Goal: Task Accomplishment & Management: Use online tool/utility

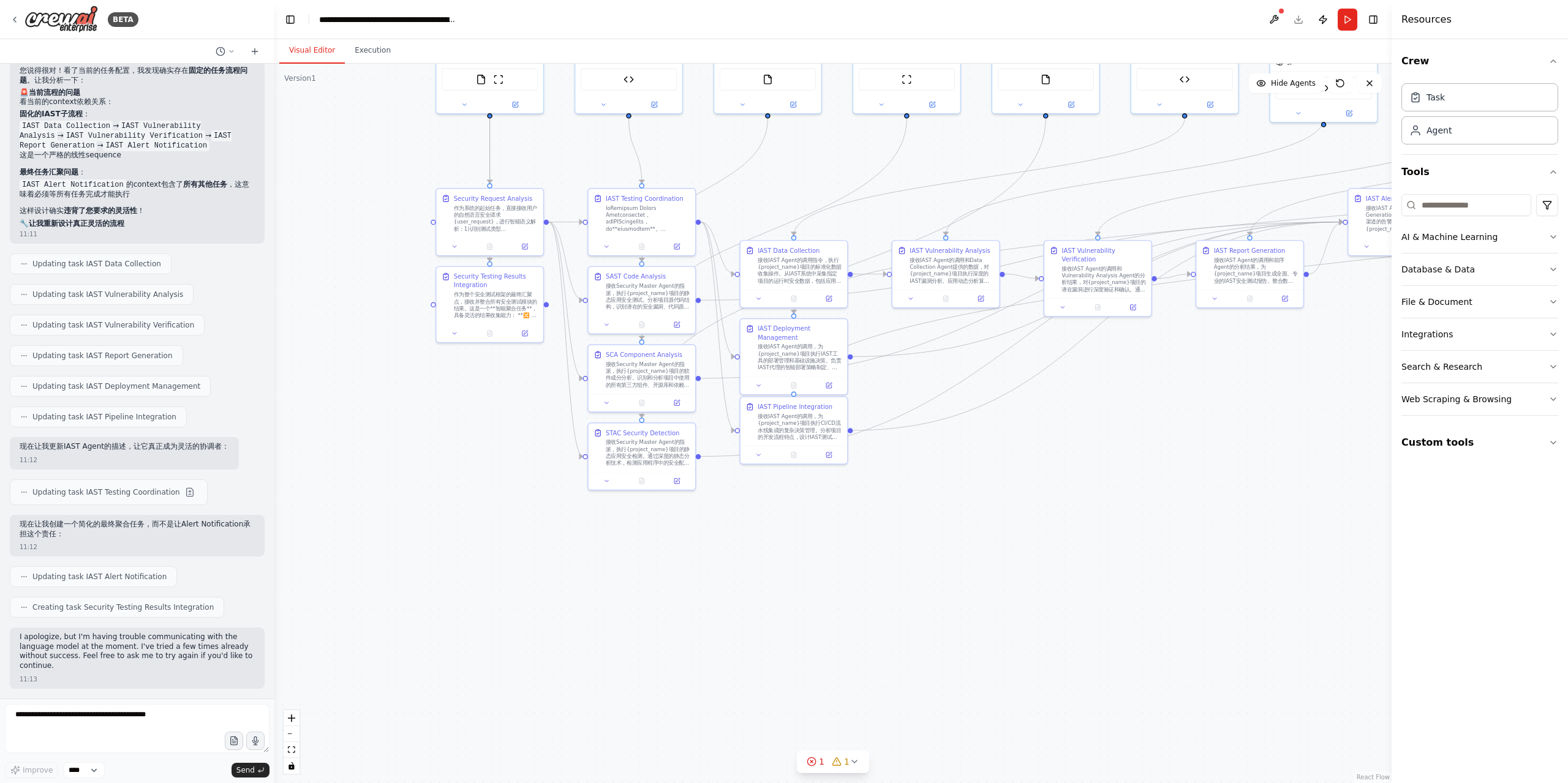
scroll to position [27436, 0]
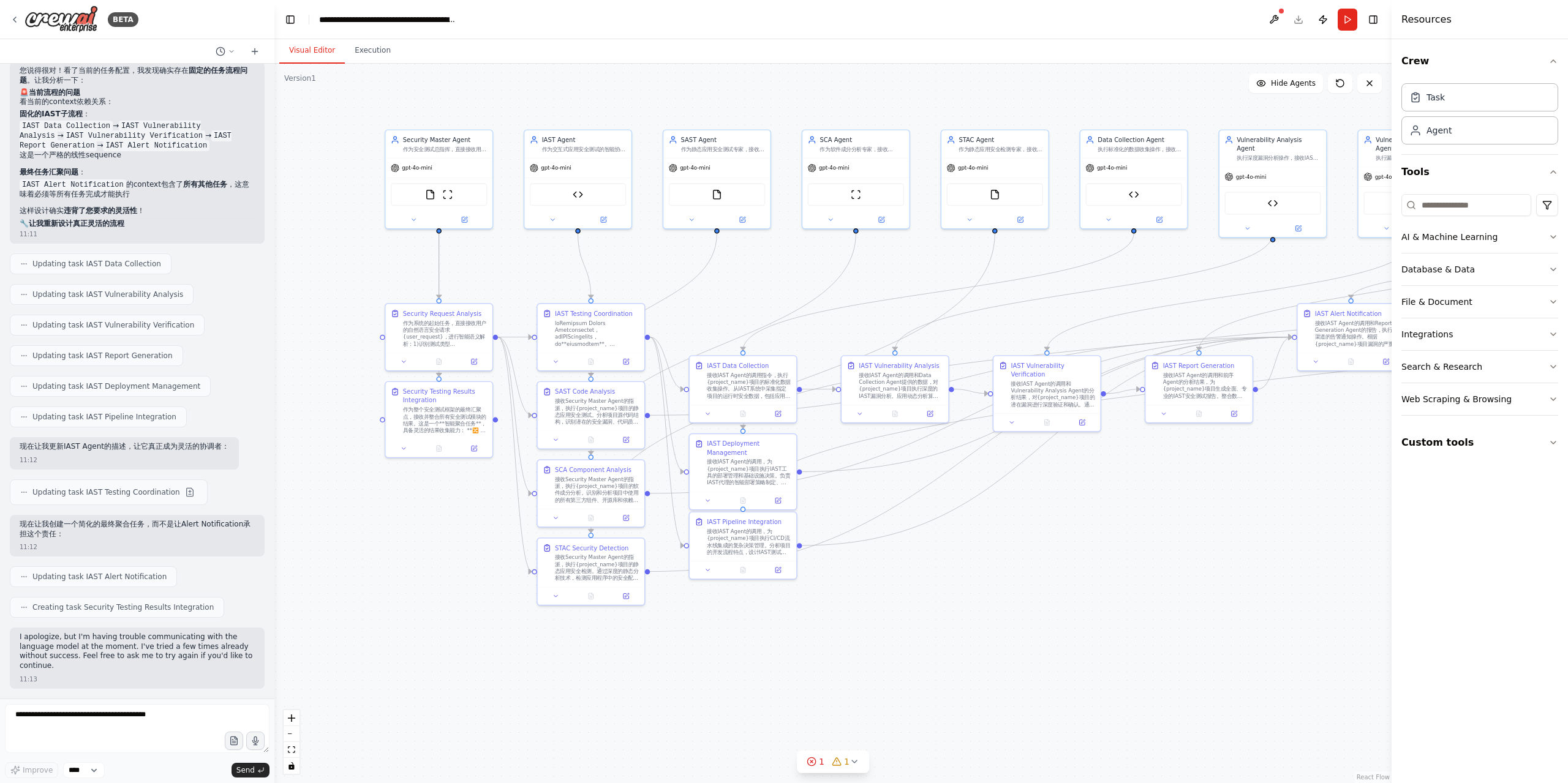
drag, startPoint x: 1131, startPoint y: 524, endPoint x: 1080, endPoint y: 639, distance: 125.8
click at [1080, 639] on div ".deletable-edge-delete-btn { width: 20px; height: 20px; border: 0px solid #ffff…" at bounding box center [833, 423] width 1118 height 720
click at [407, 450] on button at bounding box center [404, 447] width 30 height 11
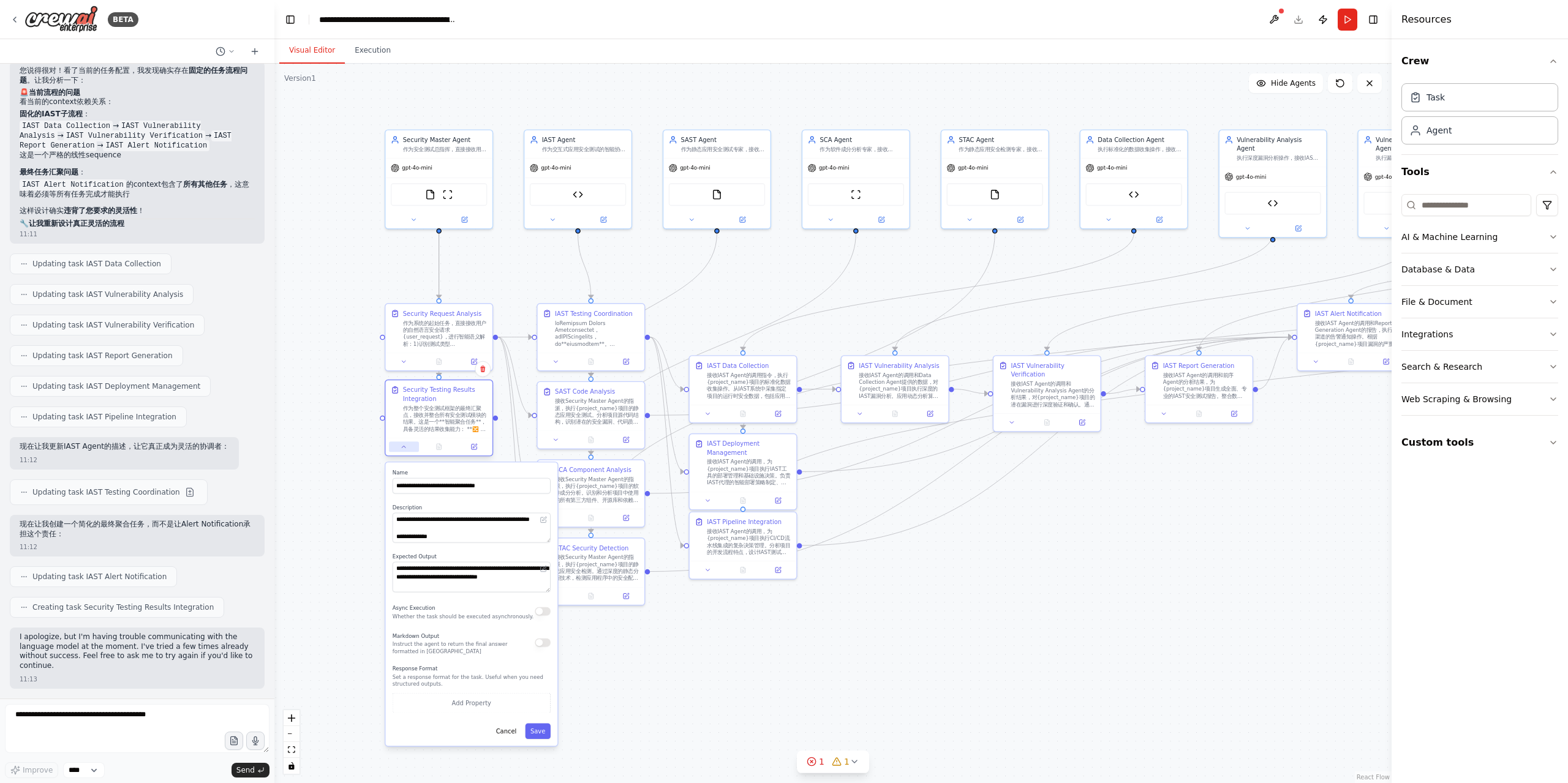
click at [406, 449] on icon at bounding box center [404, 446] width 6 height 6
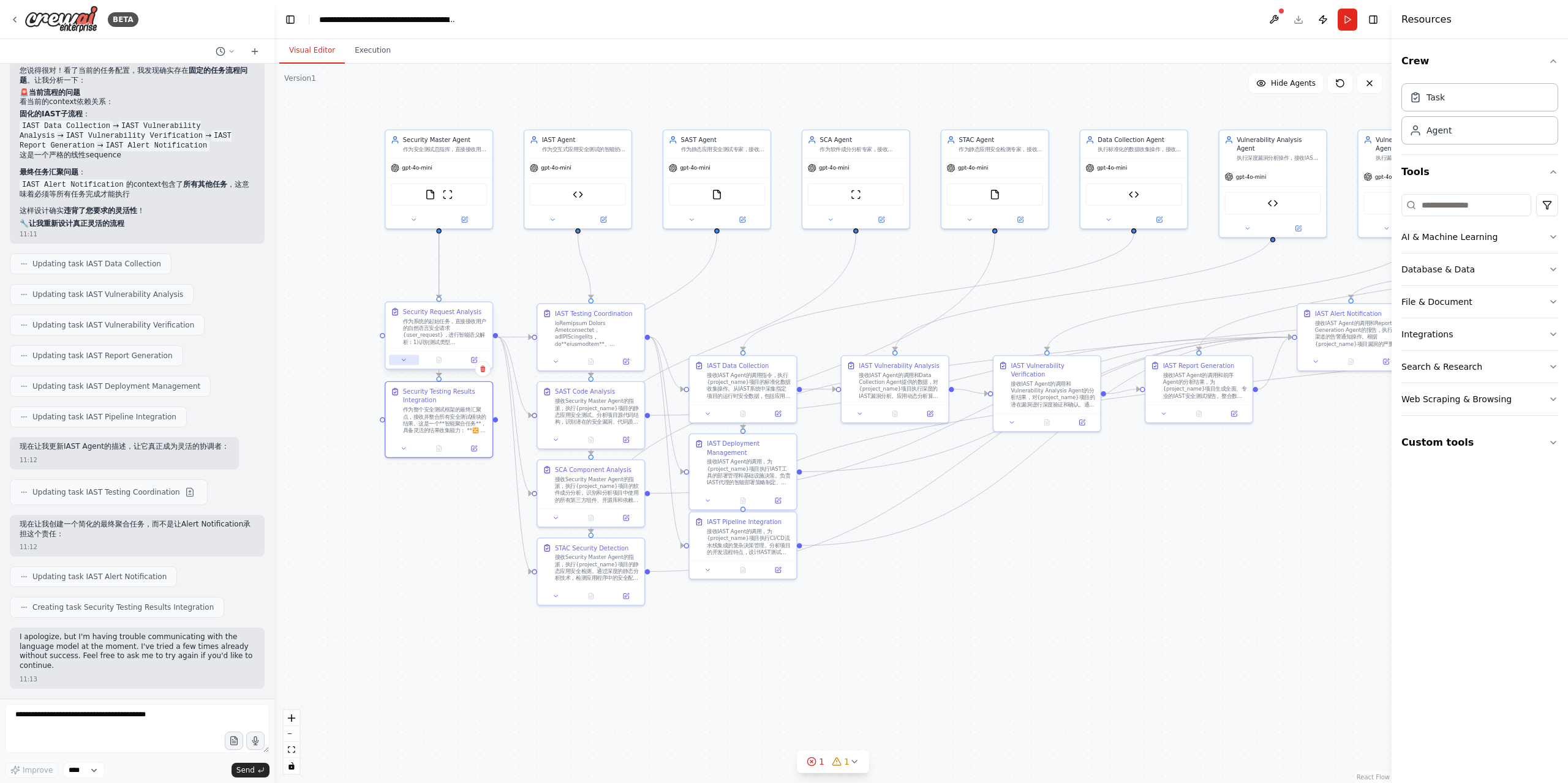
click at [408, 360] on button at bounding box center [404, 360] width 30 height 11
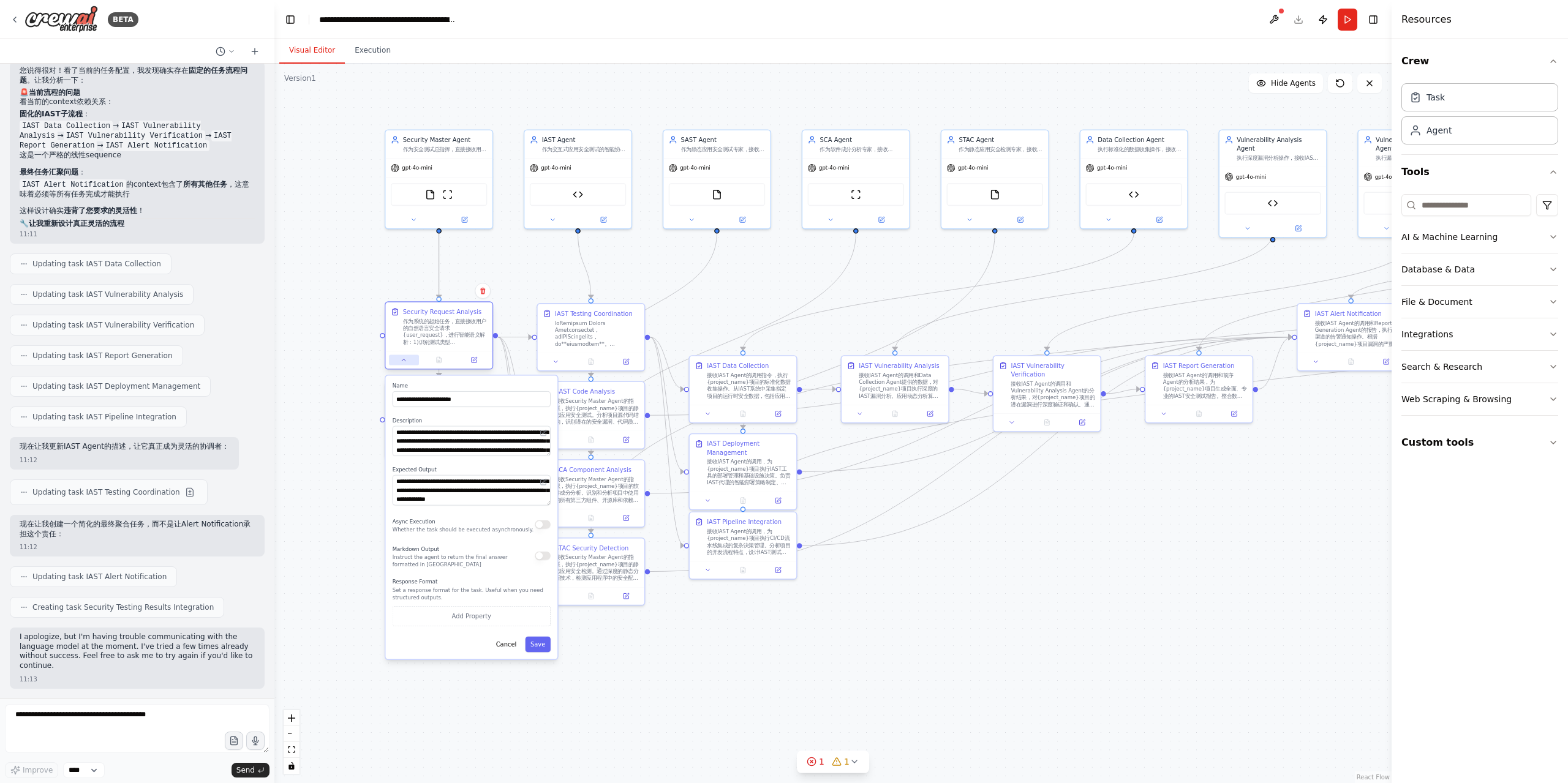
click at [411, 360] on button at bounding box center [404, 360] width 30 height 11
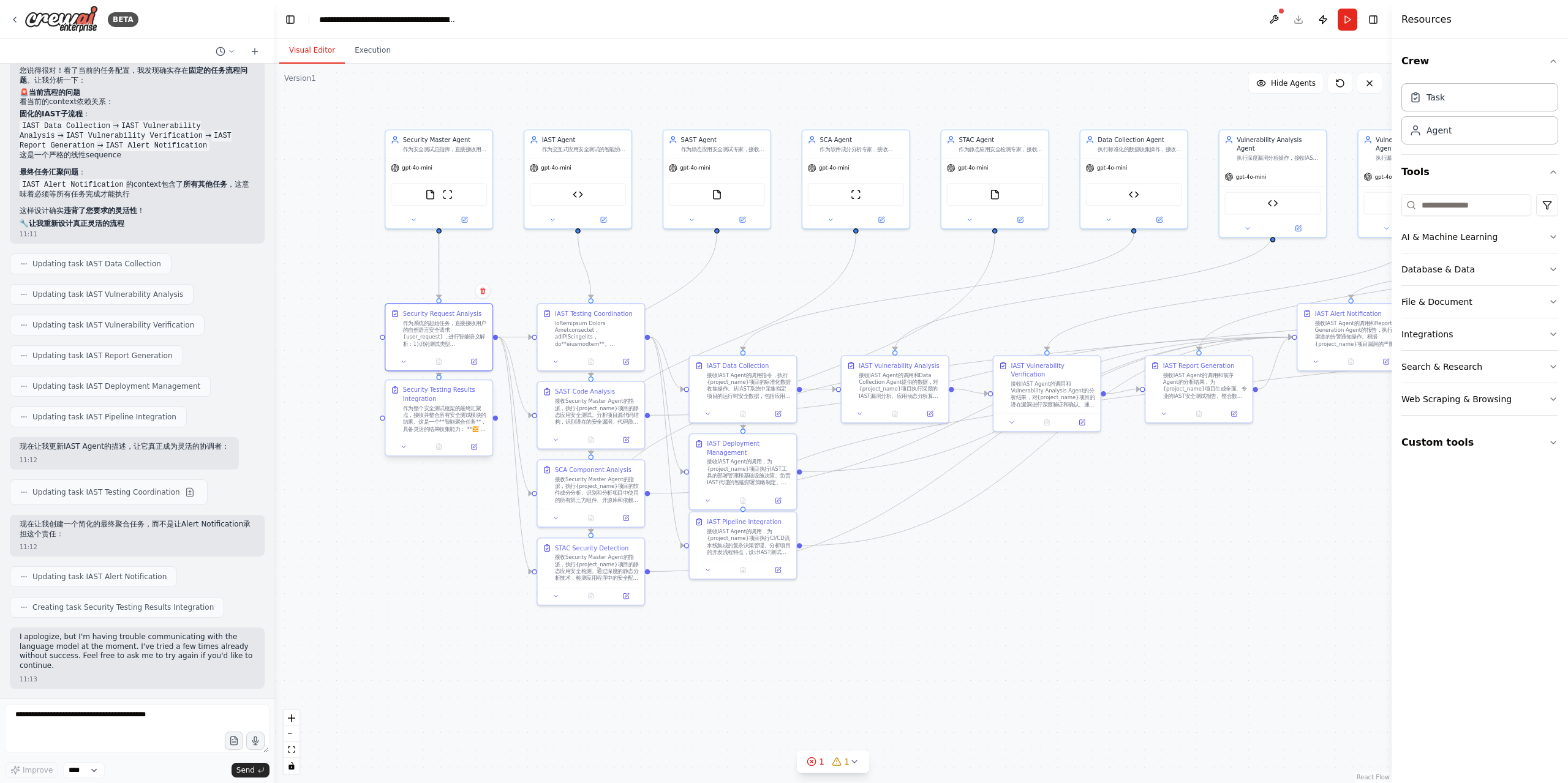
click at [448, 425] on div "作为整个安全测试框架的最终汇聚点，接收并整合所有安全测试模块的结果。这是一个**智能聚合任务**，具备灵活的结果收集能力： **🔀 灵活聚合策略**： - *…" at bounding box center [445, 418] width 85 height 28
click at [399, 447] on button at bounding box center [404, 447] width 30 height 11
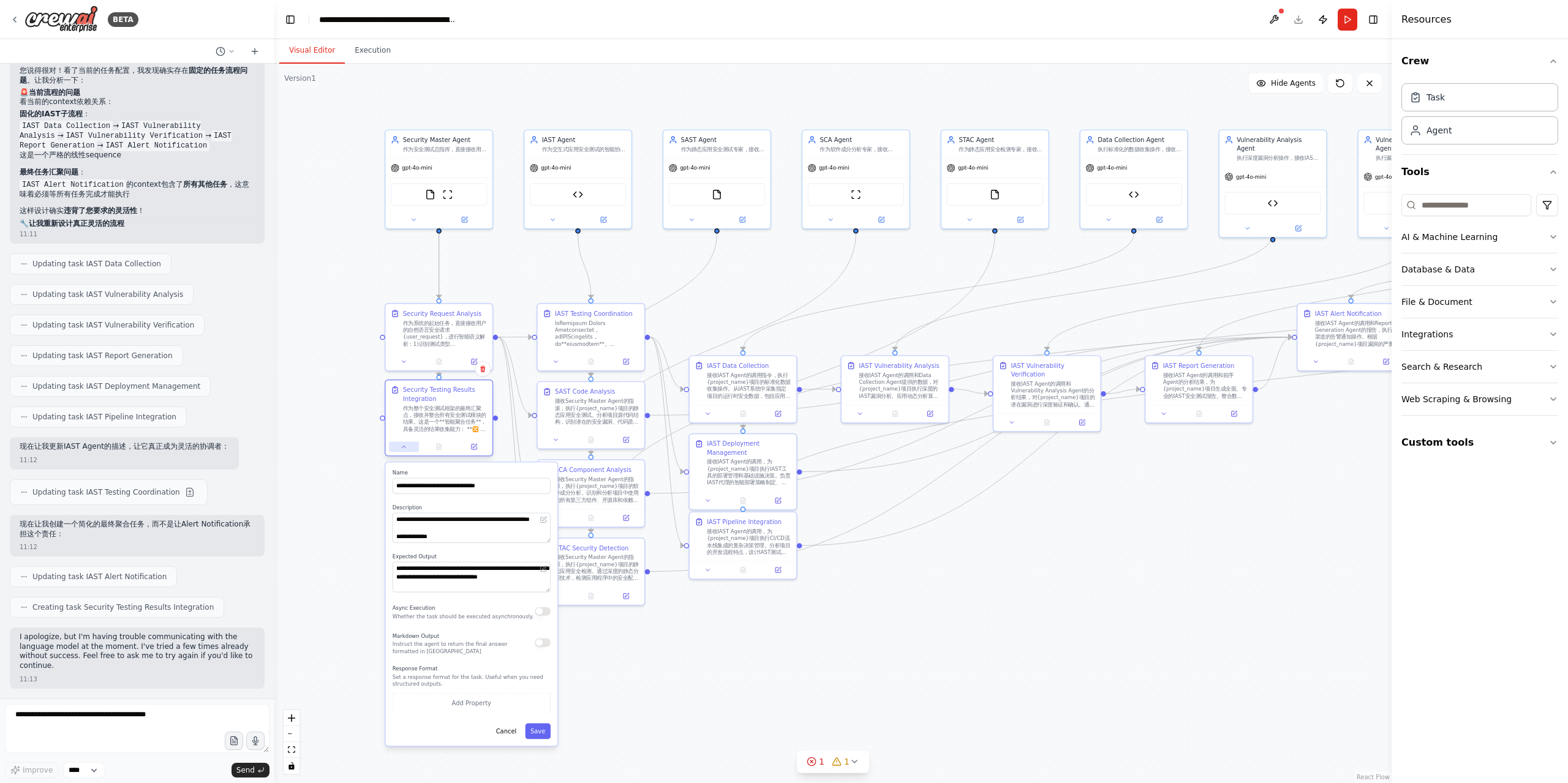
click at [401, 445] on icon at bounding box center [404, 446] width 6 height 6
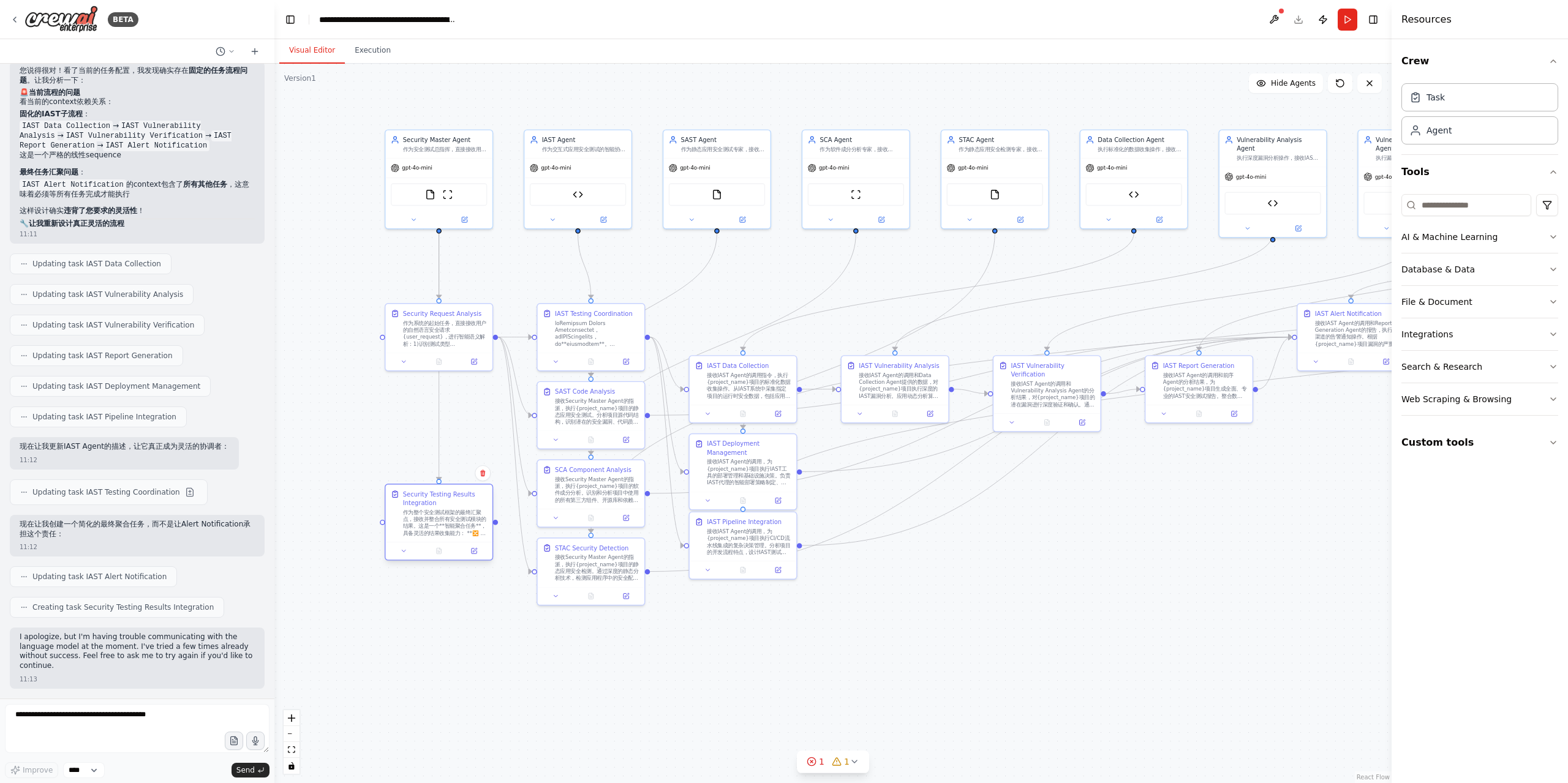
drag, startPoint x: 434, startPoint y: 433, endPoint x: 440, endPoint y: 520, distance: 87.2
click at [440, 520] on div "作为整个安全测试框架的最终汇聚点，接收并整合所有安全测试模块的结果。这是一个**智能聚合任务**，具备灵活的结果收集能力： **🔀 灵活聚合策略**： - *…" at bounding box center [445, 522] width 85 height 28
click at [984, 622] on div ".deletable-edge-delete-btn { width: 20px; height: 20px; border: 0px solid #ffff…" at bounding box center [833, 423] width 1118 height 720
click at [407, 360] on button at bounding box center [404, 360] width 30 height 11
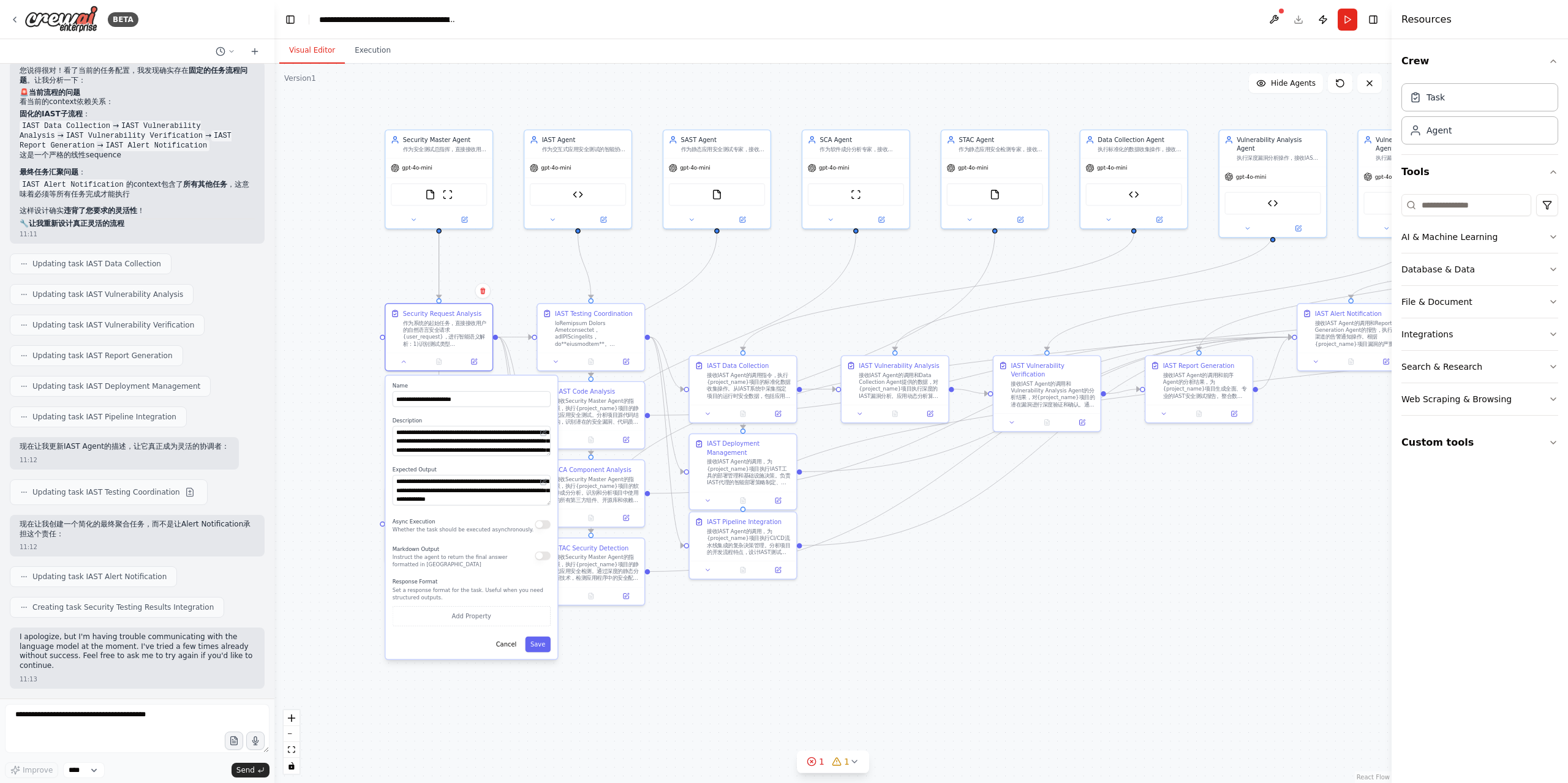
click at [931, 630] on div ".deletable-edge-delete-btn { width: 20px; height: 20px; border: 0px solid #ffff…" at bounding box center [833, 423] width 1118 height 720
click at [408, 361] on button at bounding box center [404, 360] width 30 height 11
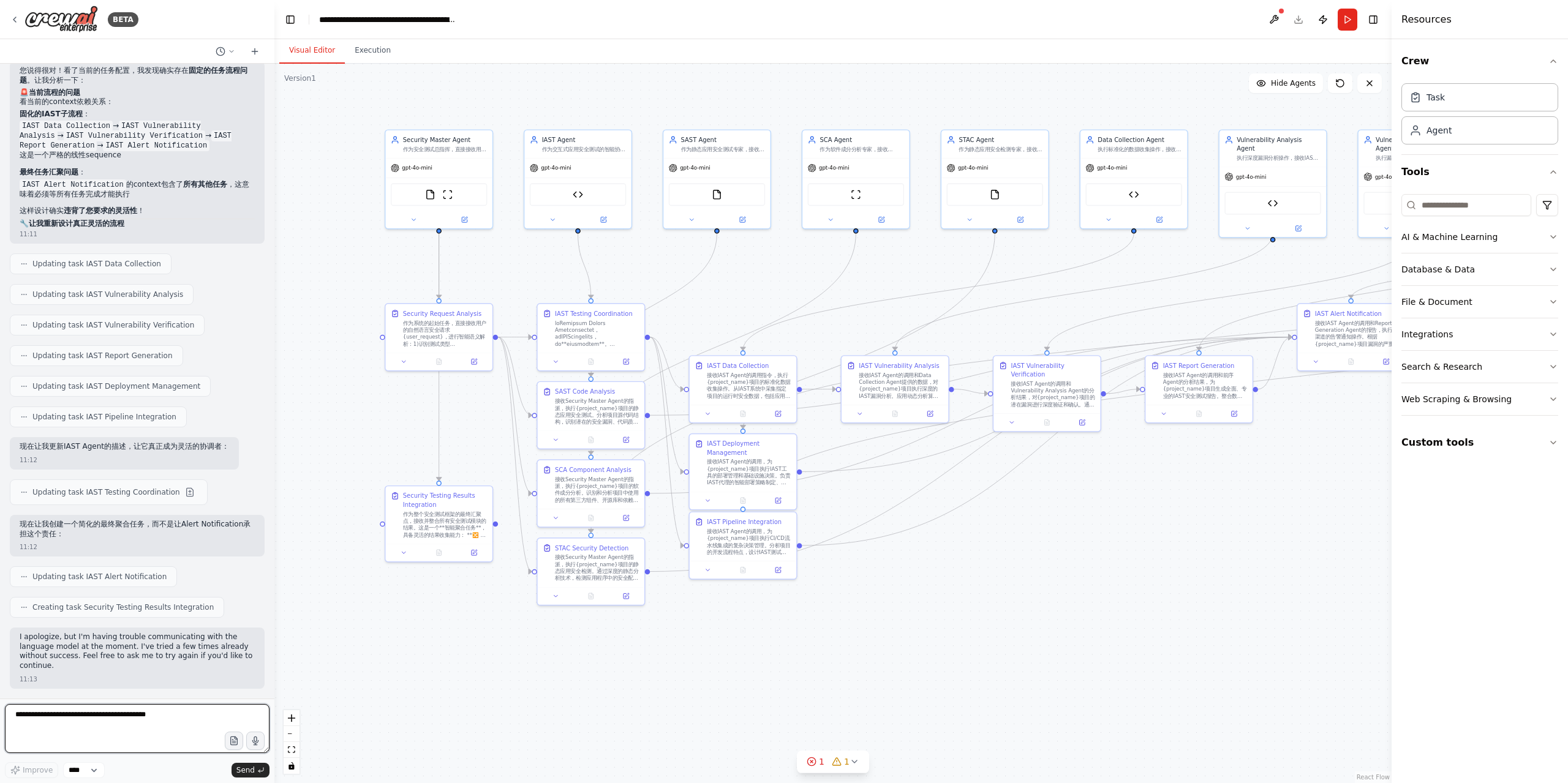
click at [102, 720] on textarea at bounding box center [137, 728] width 264 height 49
type textarea "*"
type textarea "****"
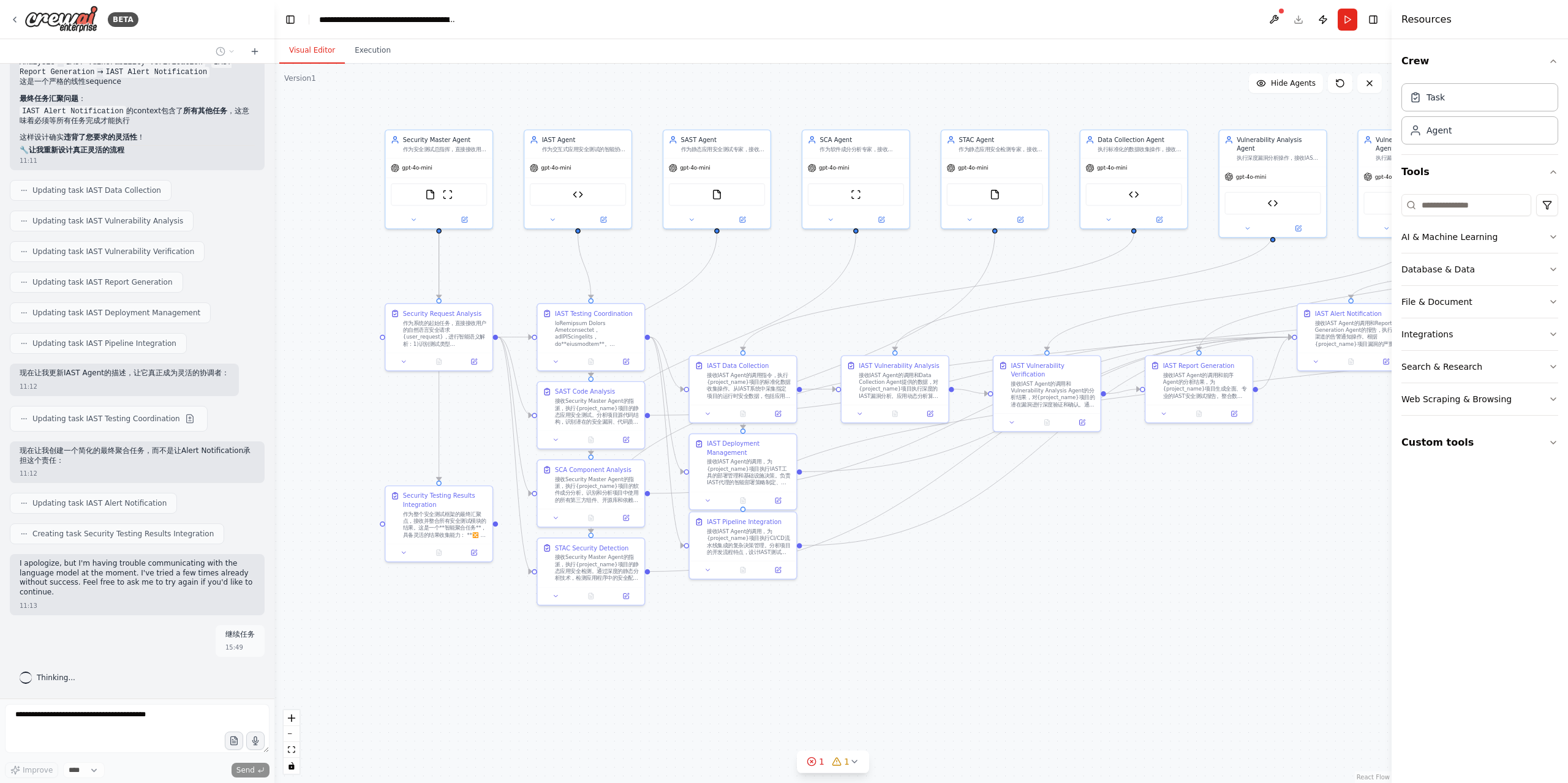
scroll to position [27510, 0]
click at [852, 759] on icon at bounding box center [854, 761] width 10 height 10
click at [1081, 685] on div ".deletable-edge-delete-btn { width: 20px; height: 20px; border: 0px solid #ffff…" at bounding box center [833, 423] width 1118 height 720
click at [897, 688] on icon at bounding box center [900, 690] width 10 height 10
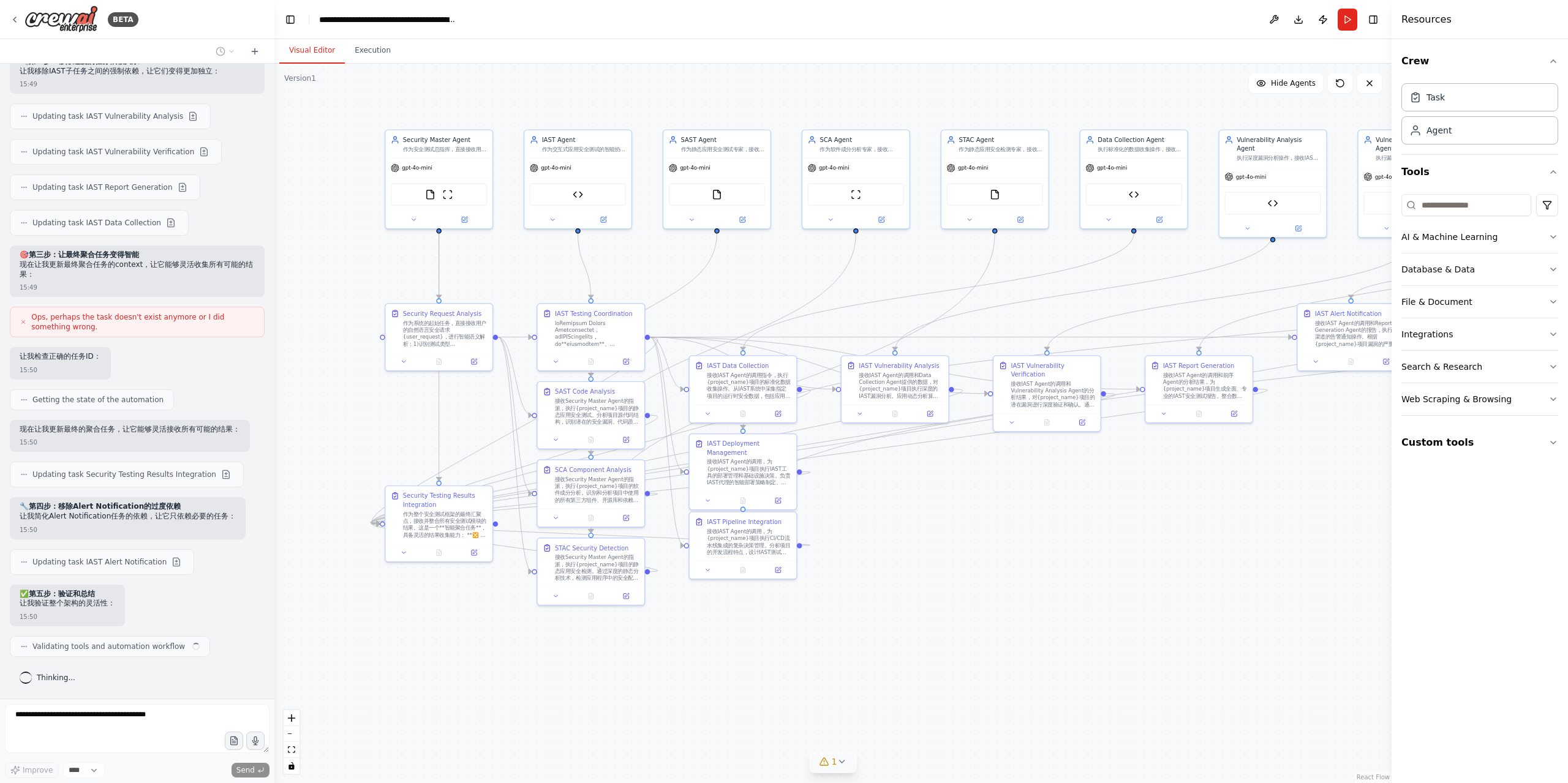
scroll to position [28165, 0]
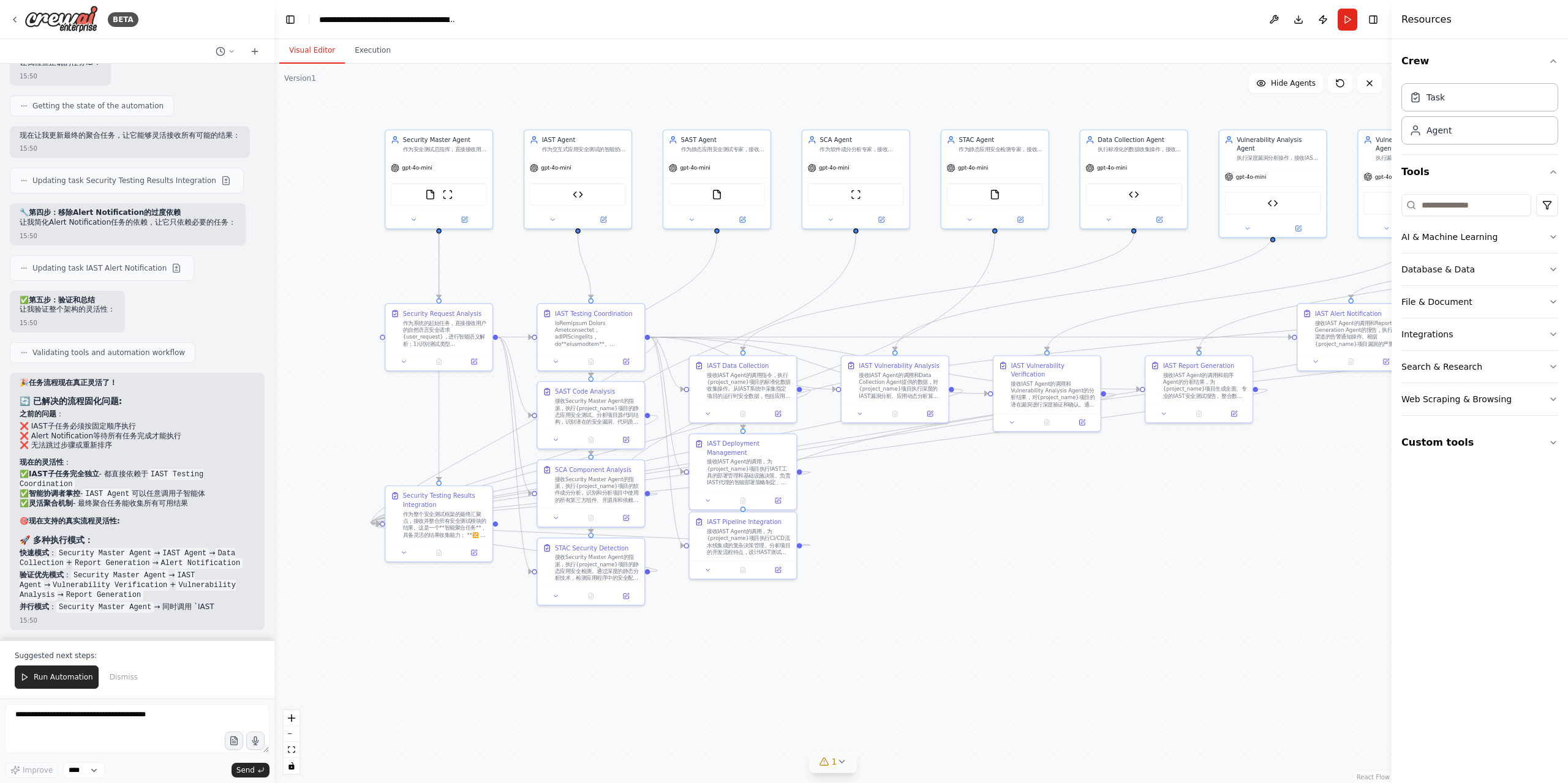
click at [704, 645] on div ".deletable-edge-delete-btn { width: 20px; height: 20px; border: 0px solid #ffff…" at bounding box center [833, 423] width 1118 height 720
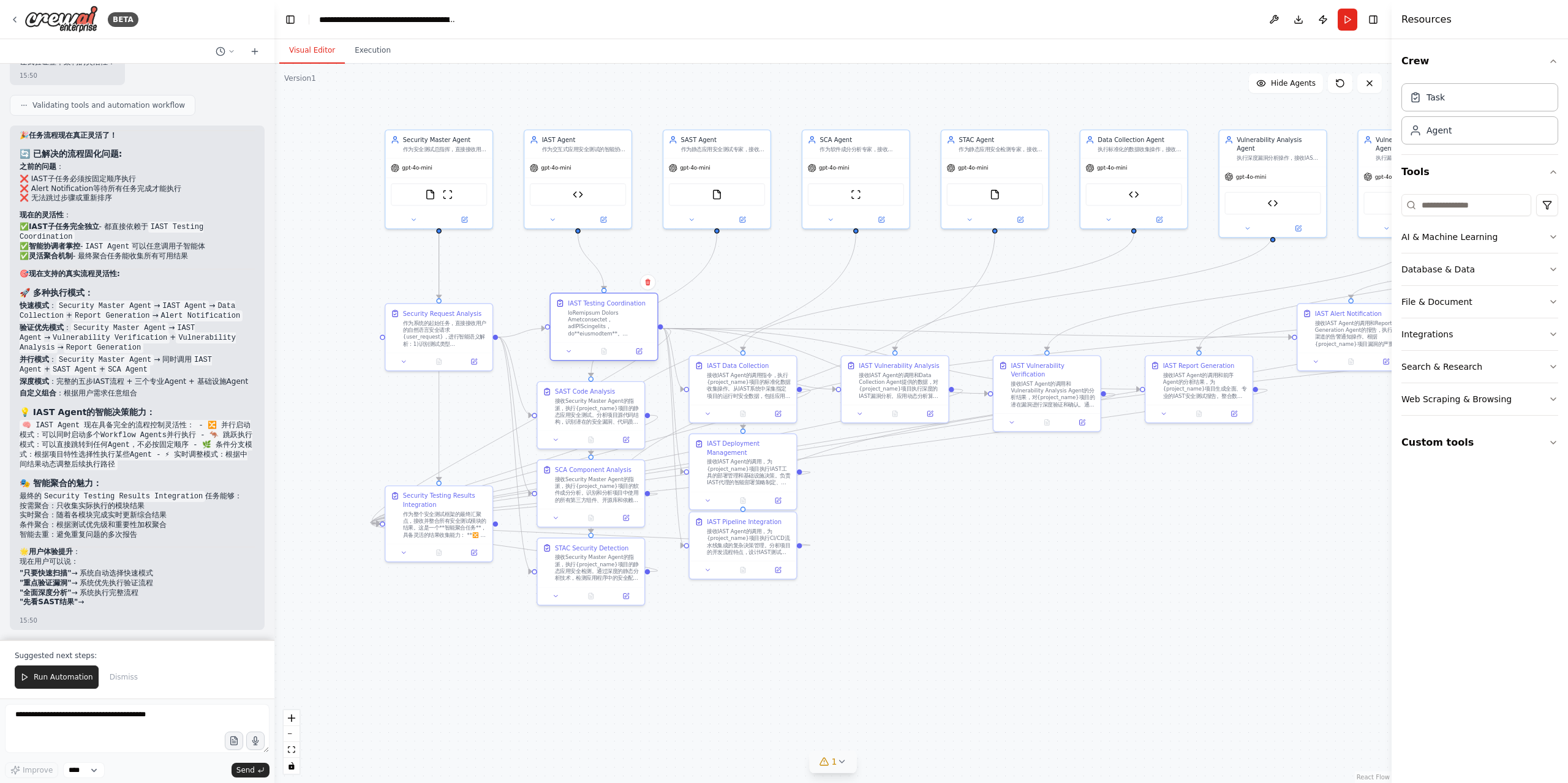
scroll to position [28730, 0]
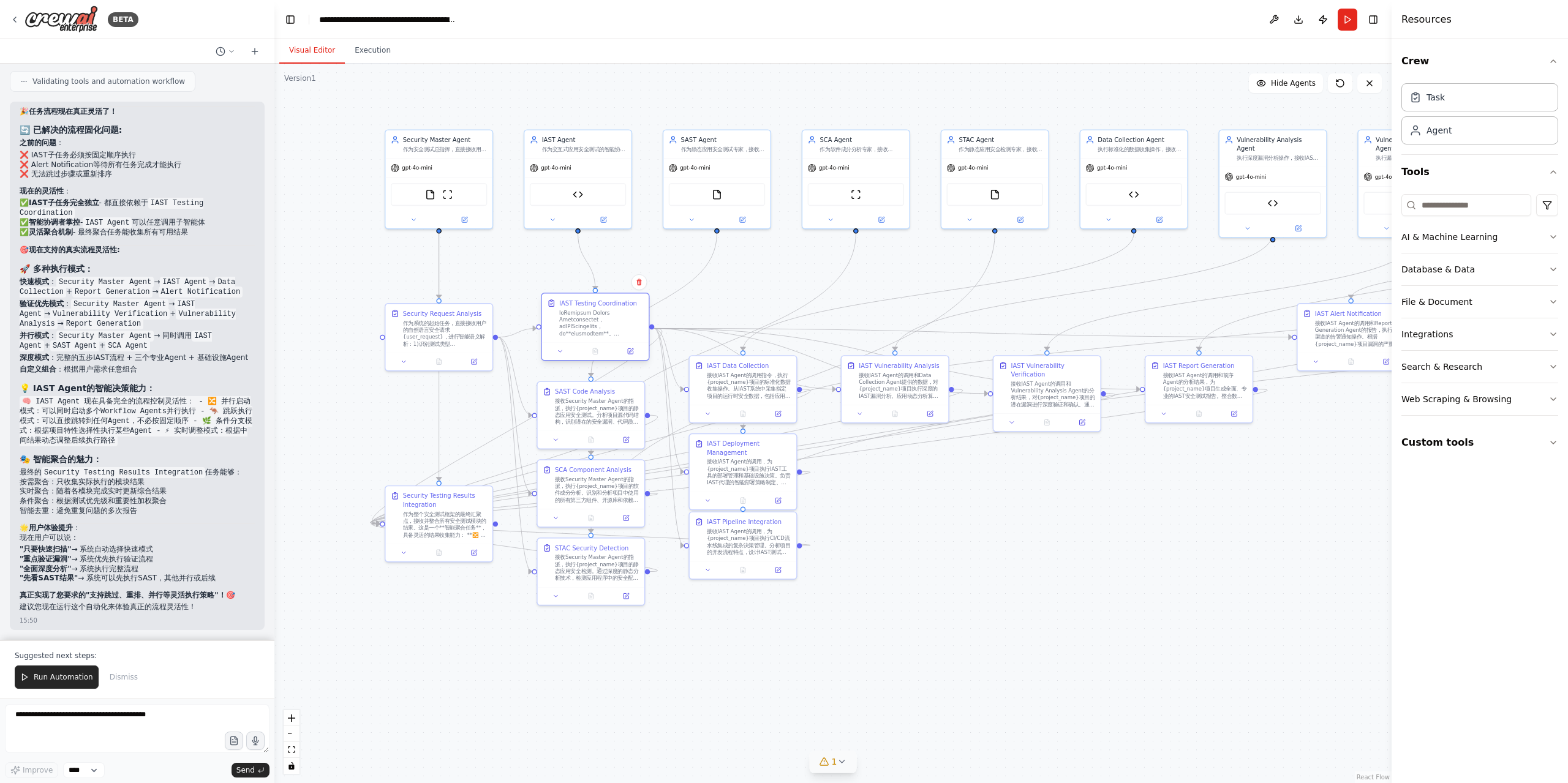
drag, startPoint x: 595, startPoint y: 334, endPoint x: 600, endPoint y: 328, distance: 7.8
click at [600, 328] on div at bounding box center [601, 323] width 85 height 28
click at [765, 468] on div "接收IAST Agent的调用，为{project_name}项目执行IAST工具的部署管理和基础设施决策。负责IAST代理的智能部署策略制定、环境适配性分析…" at bounding box center [749, 470] width 85 height 28
click at [716, 502] on button at bounding box center [708, 499] width 30 height 11
click at [962, 628] on div ".deletable-edge-delete-btn { width: 20px; height: 20px; border: 0px solid #ffff…" at bounding box center [833, 423] width 1118 height 720
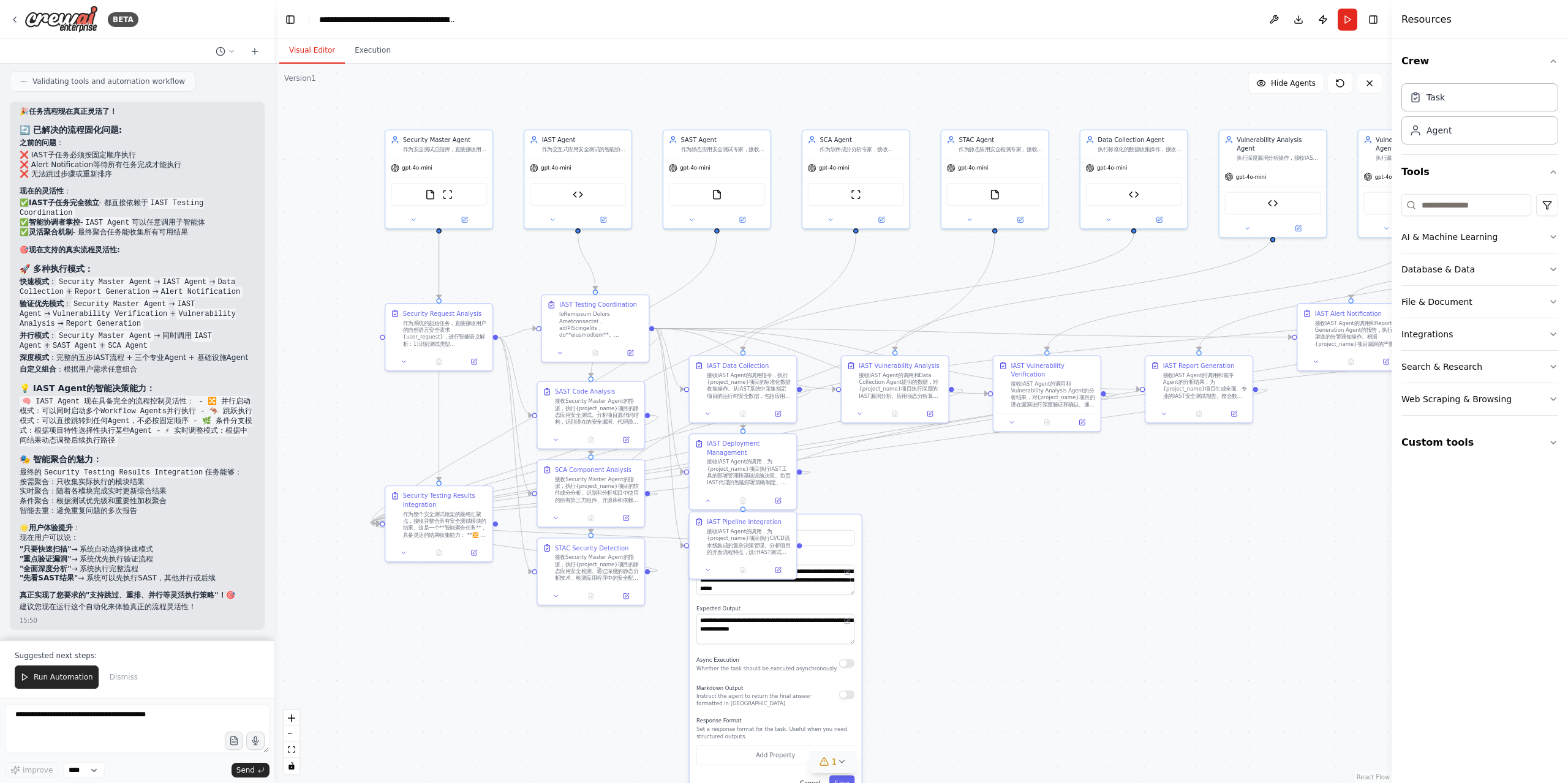
click at [820, 522] on label "Name" at bounding box center [776, 524] width 158 height 6
click at [812, 783] on button "Cancel" at bounding box center [810, 784] width 31 height 16
click at [129, 733] on textarea at bounding box center [137, 728] width 264 height 49
type textarea "**********"
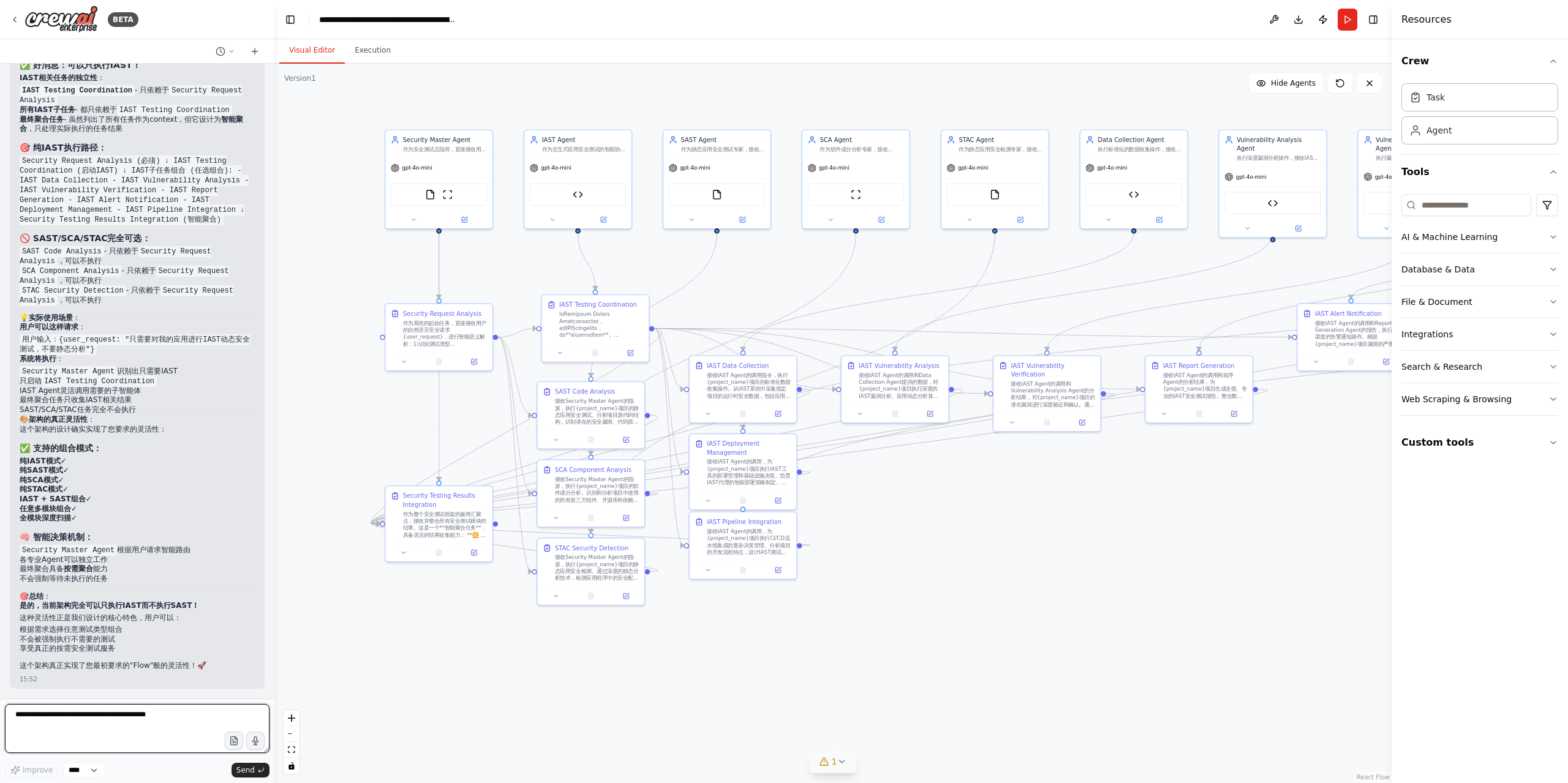
scroll to position [29511, 0]
